Goal: Navigation & Orientation: Find specific page/section

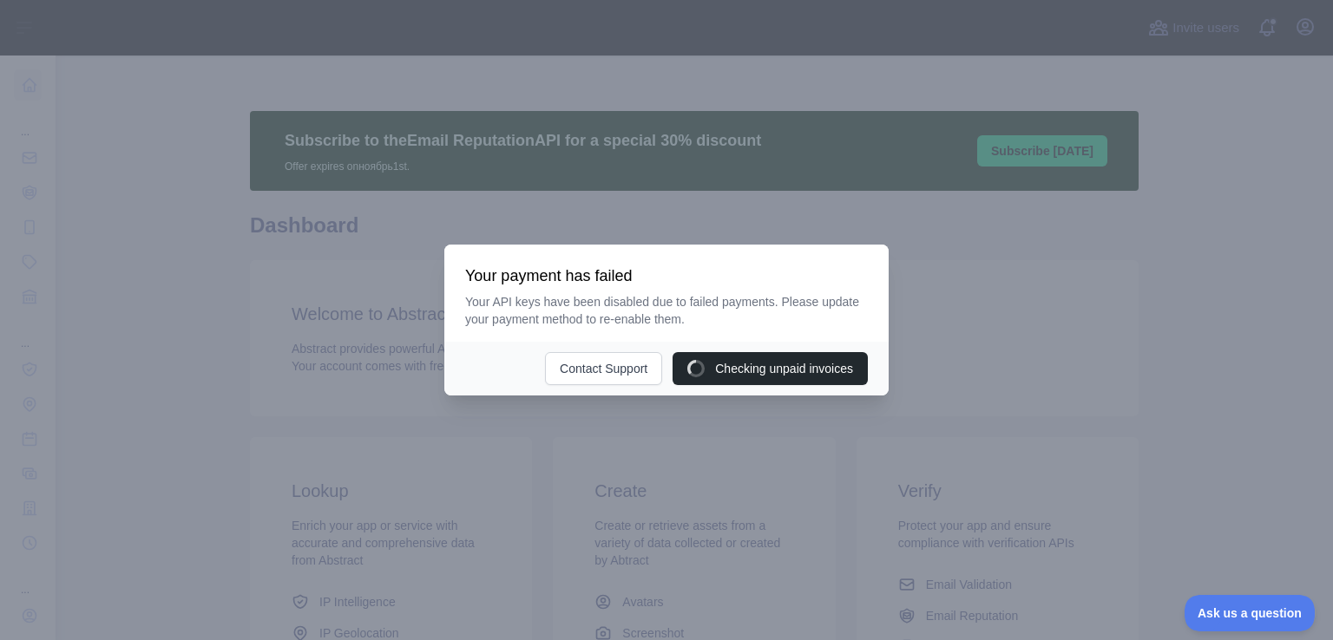
click at [1272, 366] on div at bounding box center [666, 320] width 1333 height 640
click at [1292, 125] on div at bounding box center [666, 320] width 1333 height 640
